Goal: Transaction & Acquisition: Book appointment/travel/reservation

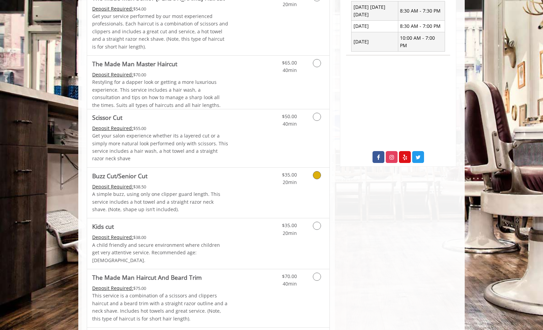
scroll to position [344, 0]
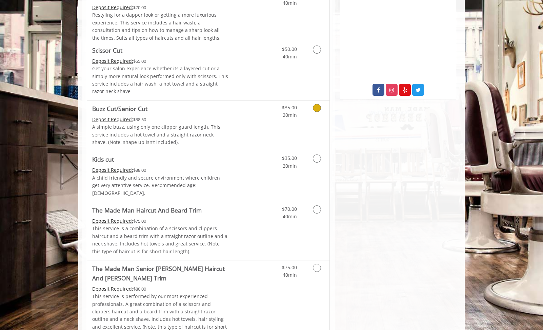
click at [316, 109] on icon "Grooming services" at bounding box center [317, 108] width 8 height 8
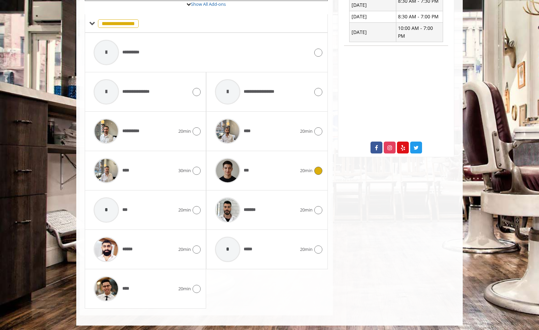
scroll to position [288, 0]
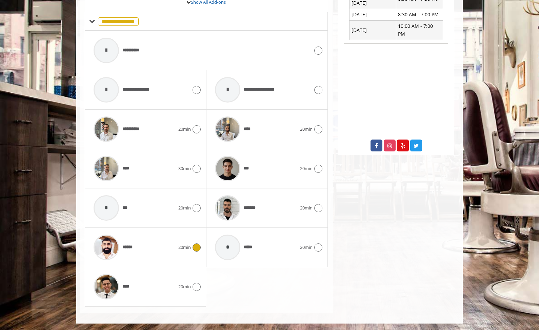
click at [136, 244] on span "******" at bounding box center [129, 246] width 14 height 7
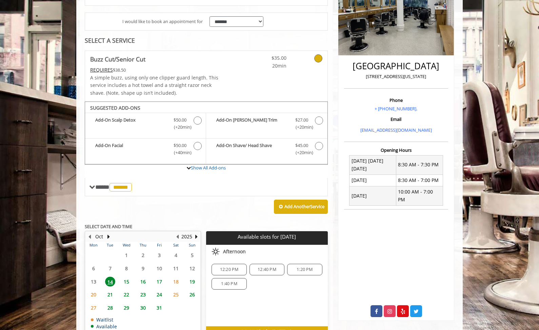
scroll to position [163, 0]
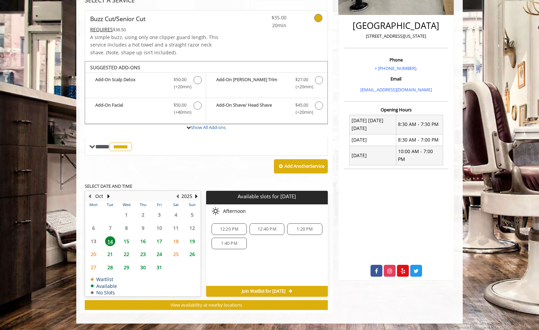
click at [143, 241] on span "16" at bounding box center [143, 241] width 10 height 10
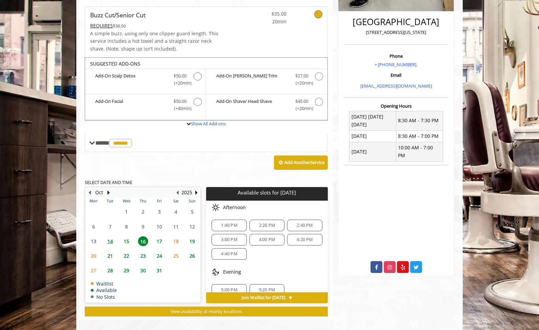
scroll to position [173, 0]
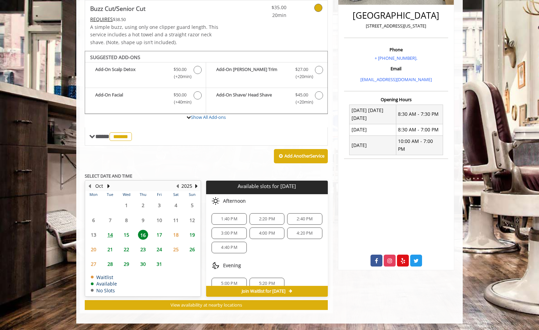
click at [127, 235] on span "15" at bounding box center [126, 235] width 10 height 10
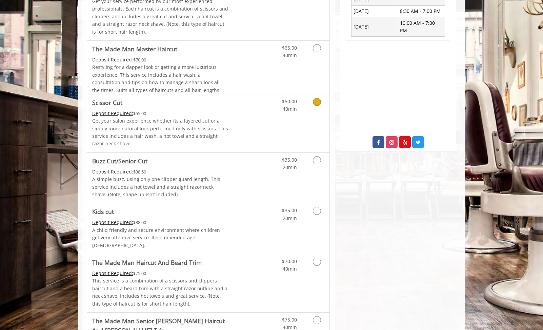
scroll to position [312, 0]
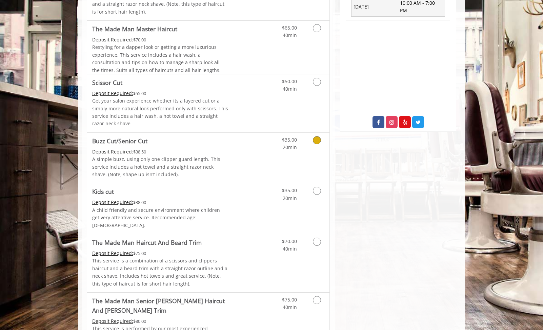
click at [316, 141] on icon "Grooming services" at bounding box center [317, 140] width 8 height 8
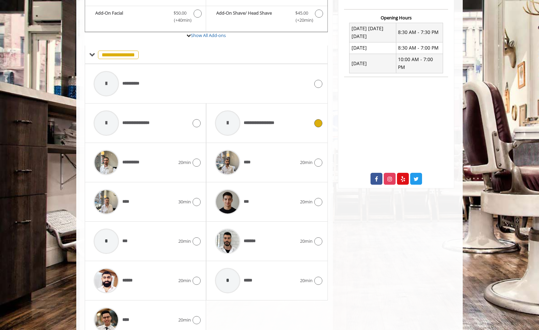
scroll to position [282, 0]
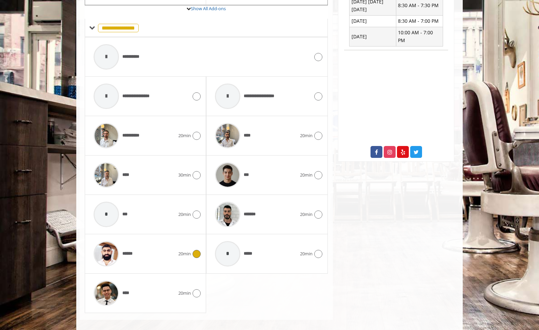
click at [196, 254] on icon at bounding box center [197, 254] width 8 height 8
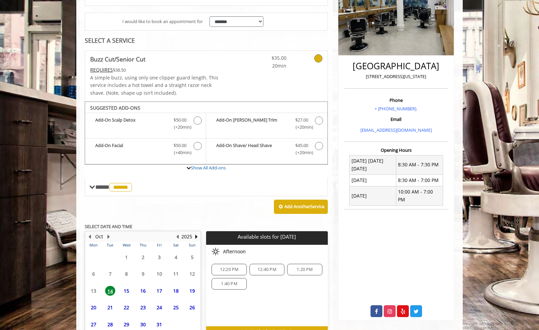
scroll to position [163, 0]
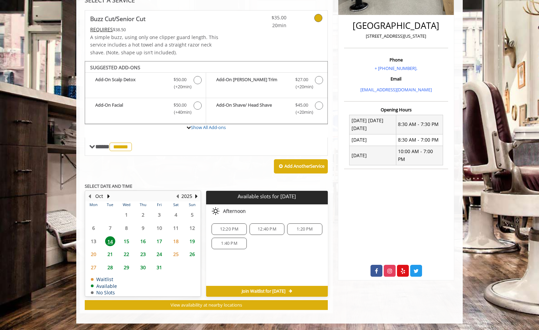
click at [126, 240] on span "15" at bounding box center [126, 241] width 10 height 10
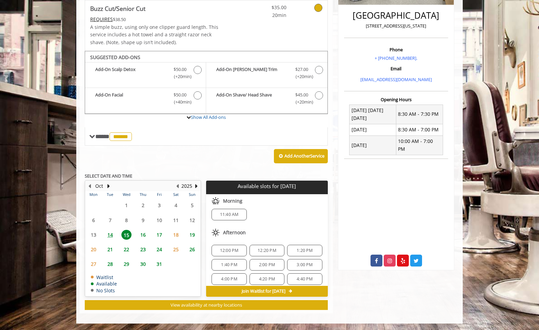
scroll to position [9, 0]
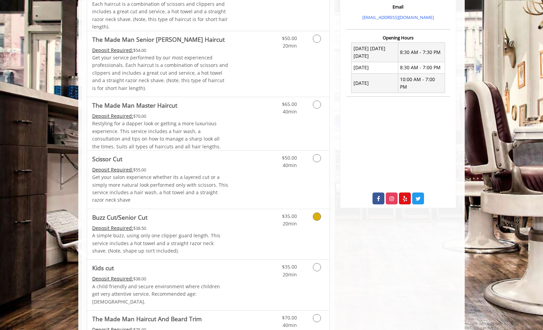
scroll to position [237, 0]
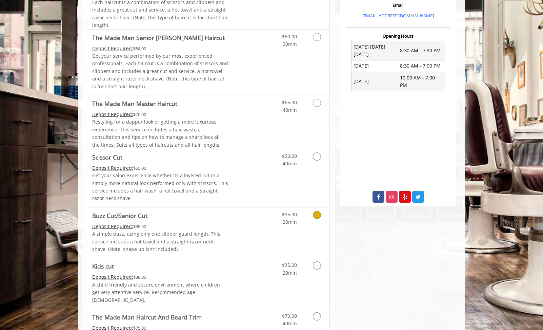
click at [317, 215] on icon "Grooming services" at bounding box center [317, 215] width 8 height 8
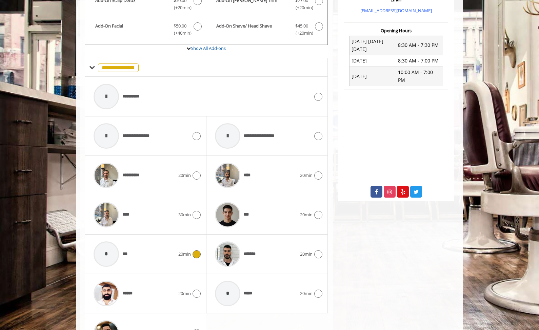
scroll to position [271, 0]
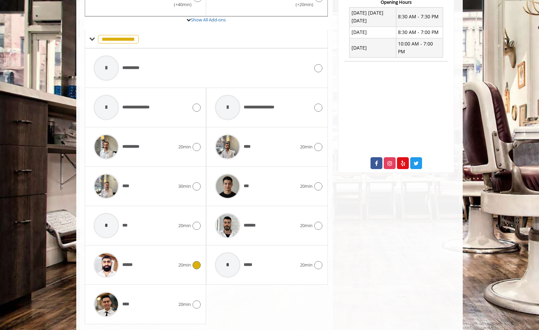
click at [196, 264] on icon at bounding box center [197, 265] width 8 height 8
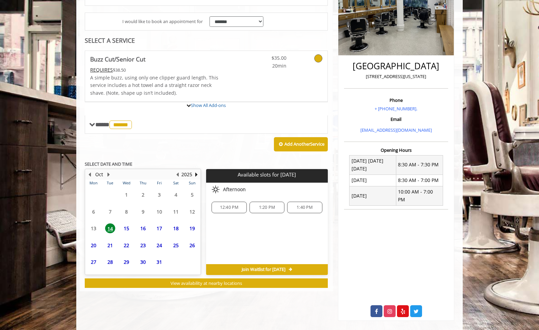
scroll to position [163, 0]
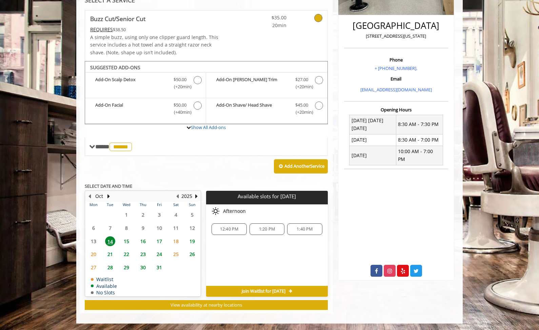
click at [126, 240] on span "15" at bounding box center [126, 241] width 10 height 10
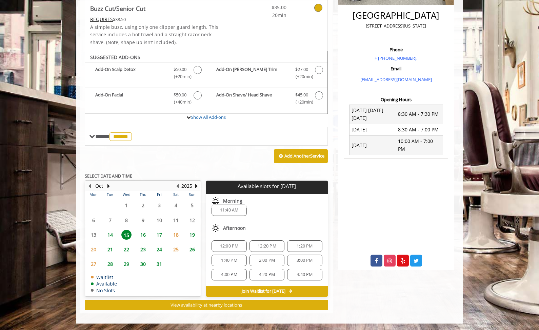
scroll to position [0, 0]
